Goal: Information Seeking & Learning: Learn about a topic

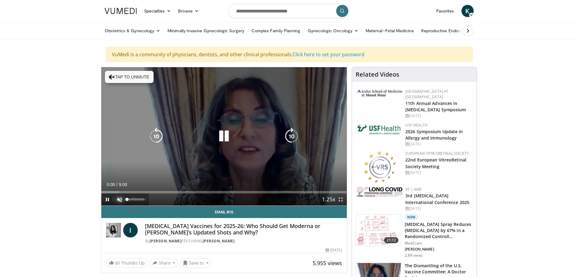
click at [120, 198] on span "Video Player" at bounding box center [120, 199] width 12 height 12
